Goal: Information Seeking & Learning: Find specific fact

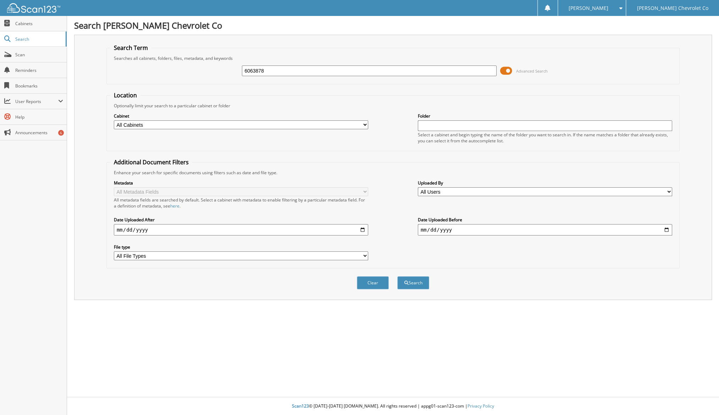
type input "6063878"
click at [397, 276] on button "Search" at bounding box center [413, 282] width 32 height 13
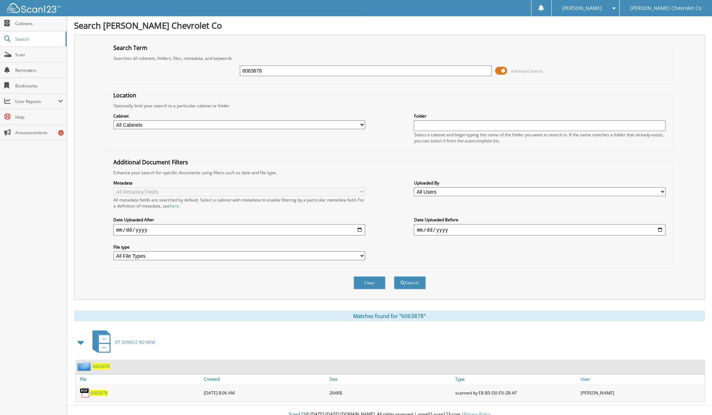
click at [105, 390] on span "6063878" at bounding box center [98, 393] width 17 height 6
